Goal: Task Accomplishment & Management: Use online tool/utility

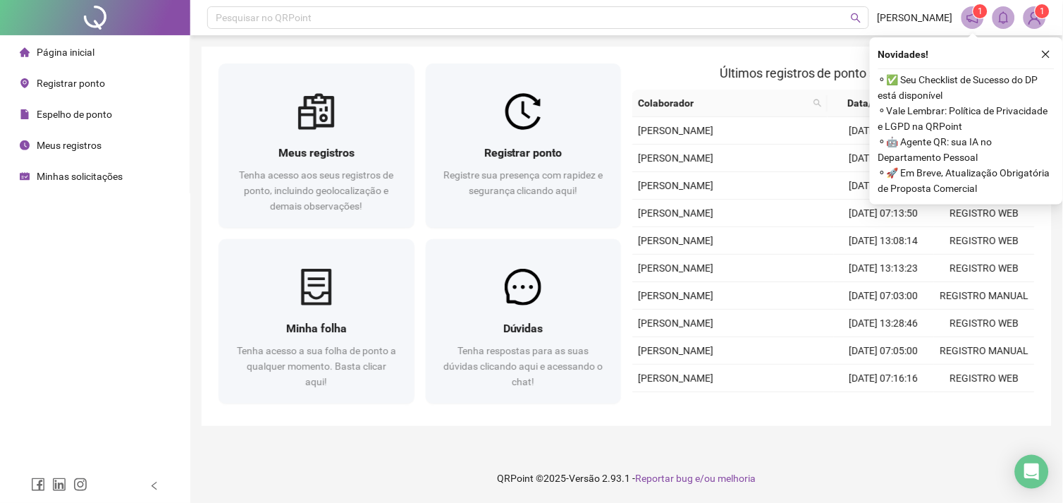
click at [47, 81] on span "Registrar ponto" at bounding box center [71, 83] width 68 height 11
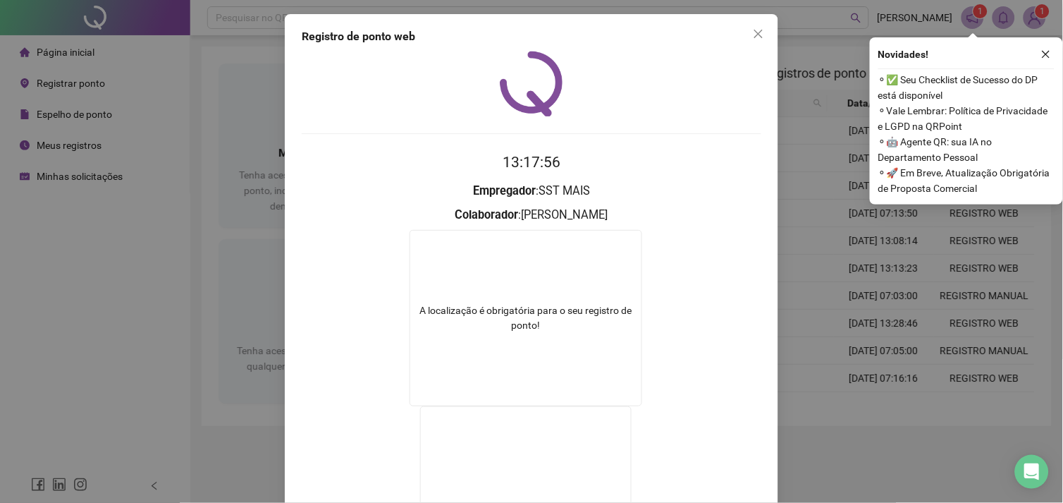
click at [747, 30] on span "Close" at bounding box center [758, 33] width 23 height 11
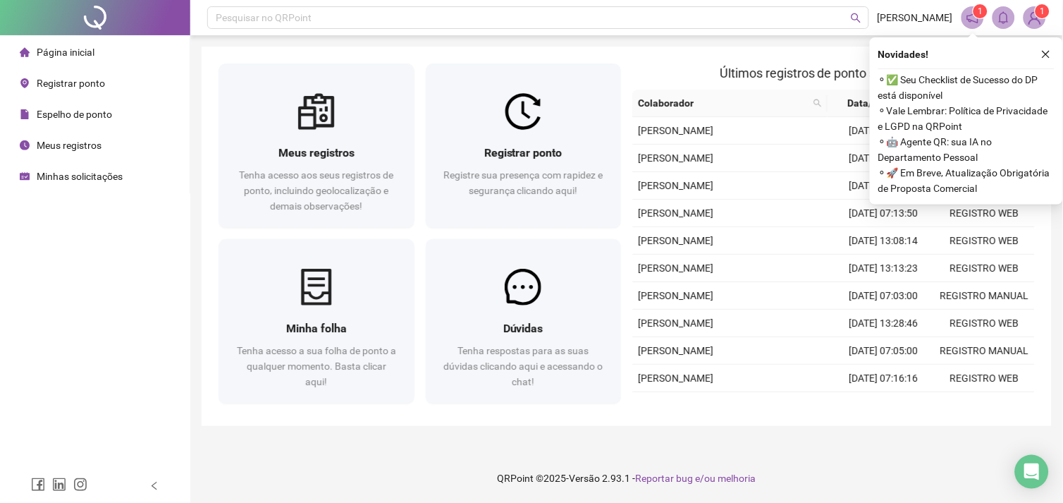
click at [62, 79] on span "Registrar ponto" at bounding box center [71, 83] width 68 height 11
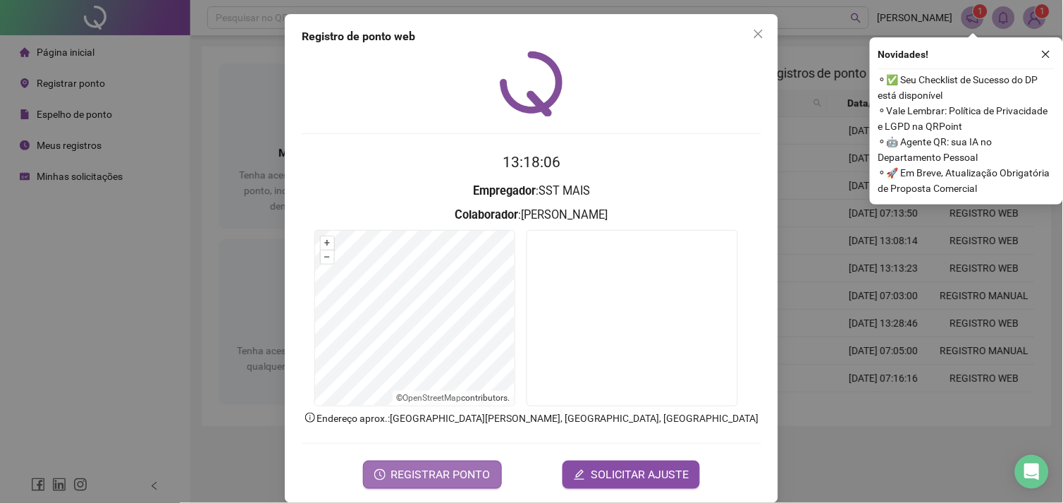
click at [440, 479] on span "REGISTRAR PONTO" at bounding box center [440, 474] width 99 height 17
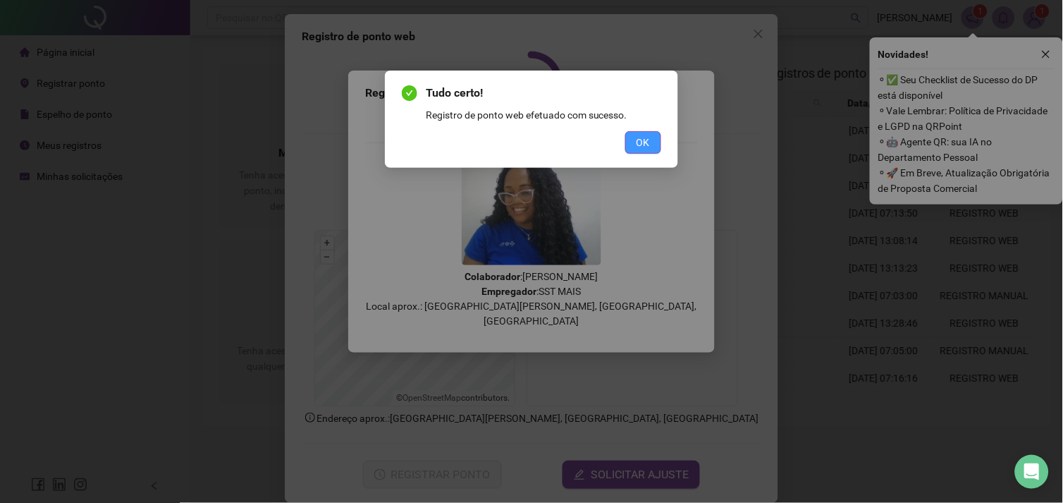
click at [632, 147] on button "OK" at bounding box center [643, 142] width 36 height 23
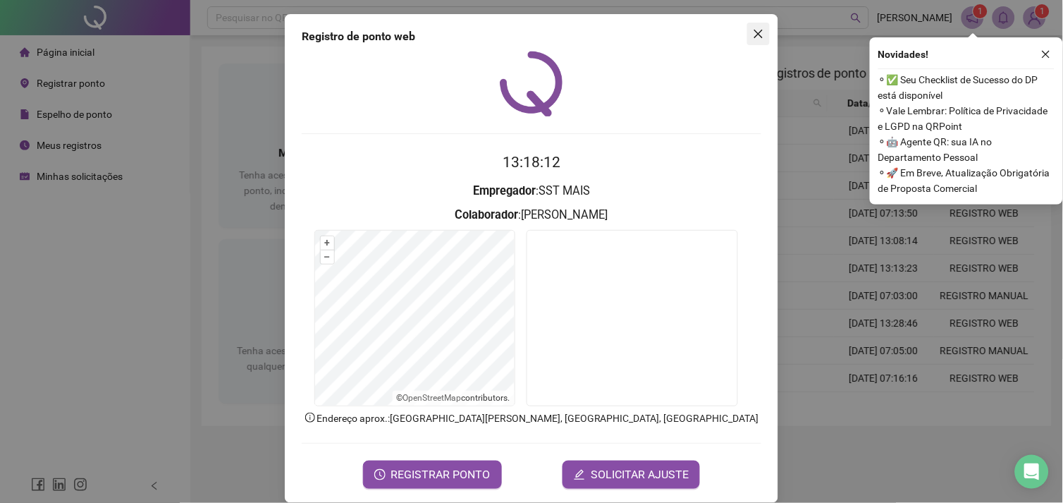
click at [753, 34] on icon "close" at bounding box center [758, 33] width 11 height 11
